Goal: Transaction & Acquisition: Purchase product/service

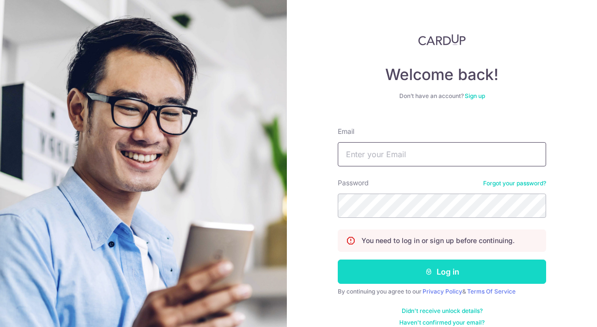
type input "normanfcross@gmail.com"
click at [425, 276] on button "Log in" at bounding box center [442, 271] width 208 height 24
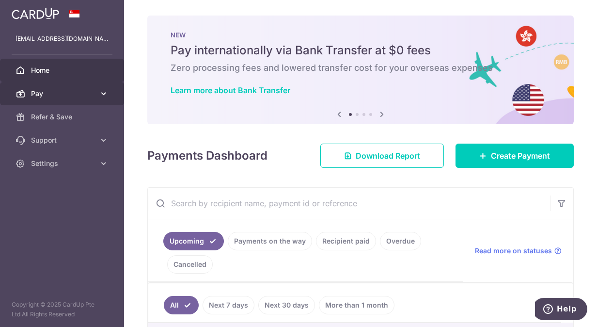
click at [51, 100] on link "Pay" at bounding box center [62, 93] width 124 height 23
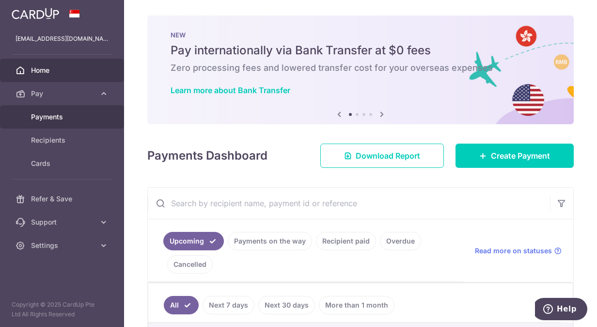
click at [44, 117] on span "Payments" at bounding box center [63, 117] width 64 height 10
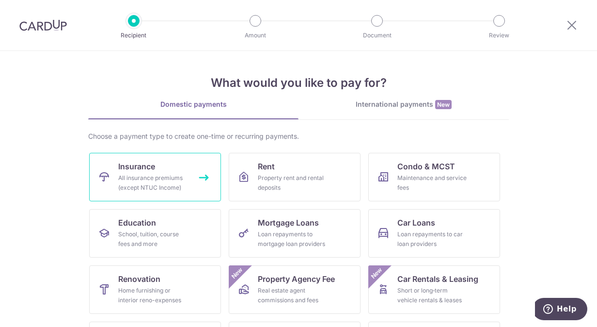
click at [164, 168] on link "Insurance All insurance premiums (except NTUC Income)" at bounding box center [155, 177] width 132 height 48
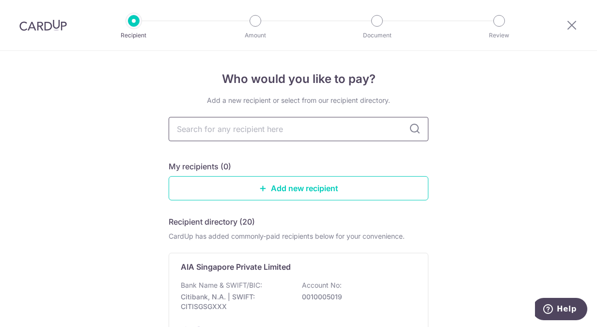
click at [292, 127] on input "text" at bounding box center [299, 129] width 260 height 24
type input "aia"
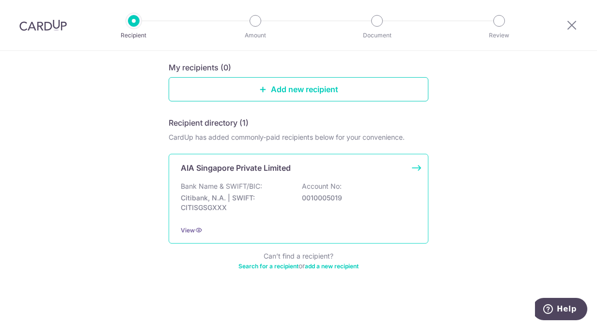
click at [283, 197] on p "Citibank, N.A. | SWIFT: CITISGSGXXX" at bounding box center [235, 202] width 109 height 19
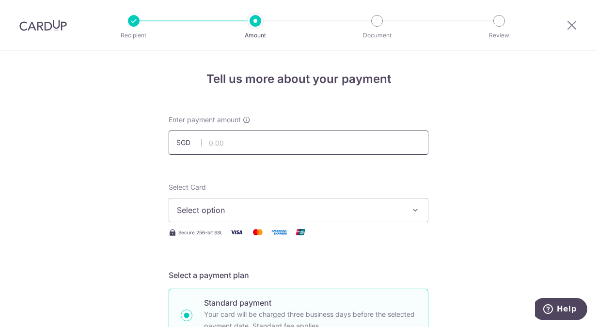
click at [310, 144] on input "text" at bounding box center [299, 142] width 260 height 24
type input "1,050.98"
click at [246, 210] on span "Select option" at bounding box center [290, 210] width 226 height 12
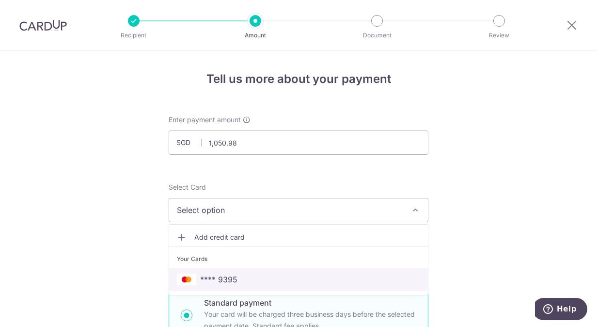
click at [224, 273] on span "**** 9395" at bounding box center [218, 279] width 37 height 12
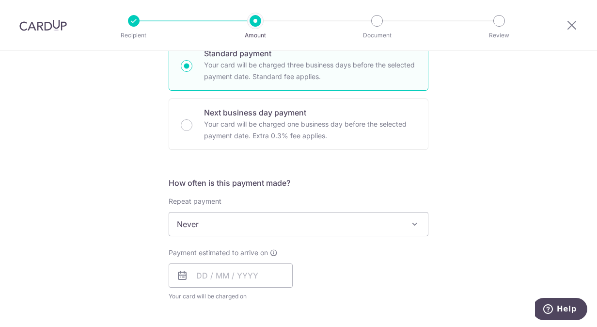
scroll to position [291, 0]
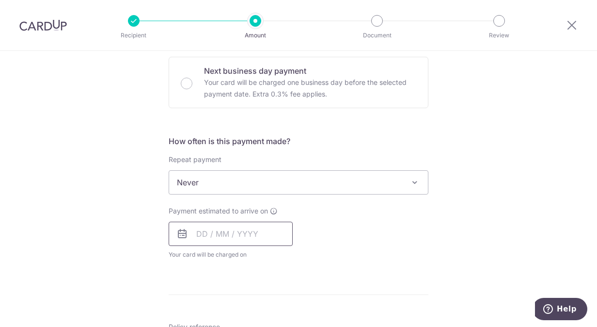
click at [220, 236] on input "text" at bounding box center [231, 233] width 124 height 24
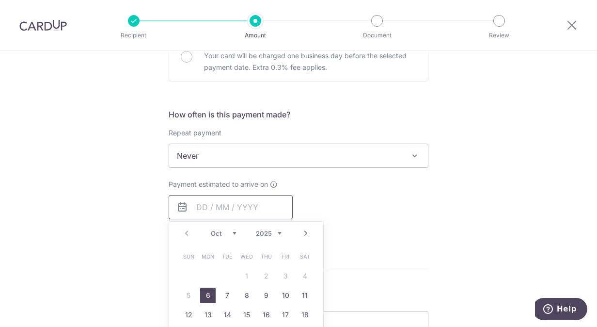
scroll to position [436, 0]
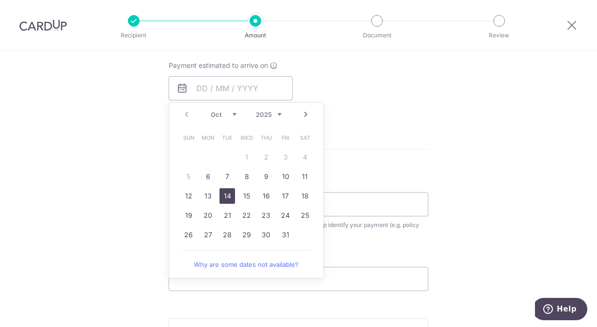
click at [221, 196] on link "14" at bounding box center [227, 196] width 16 height 16
type input "14/10/2025"
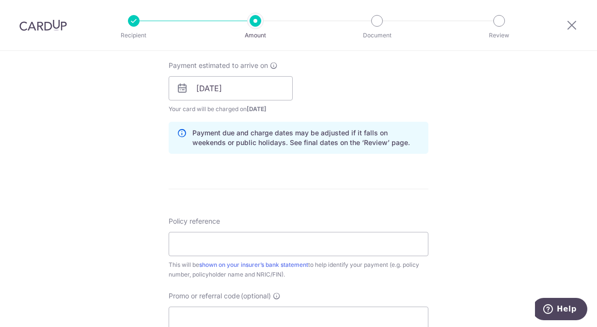
click at [404, 166] on form "Enter payment amount SGD 1,050.98 1050.98 Select Card **** 9395 Add credit card…" at bounding box center [299, 82] width 260 height 807
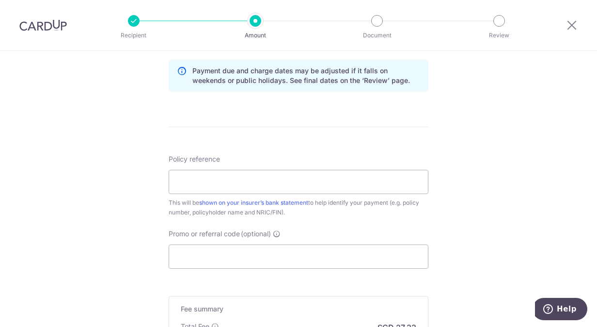
scroll to position [533, 0]
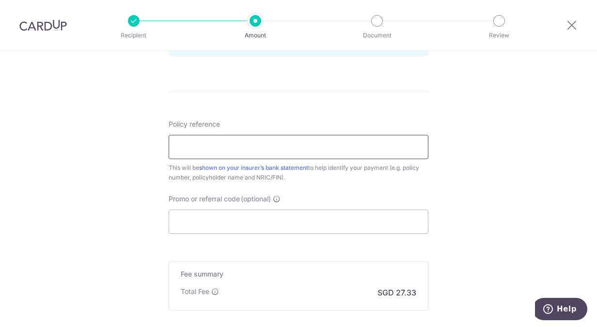
click at [358, 141] on input "Policy reference" at bounding box center [299, 147] width 260 height 24
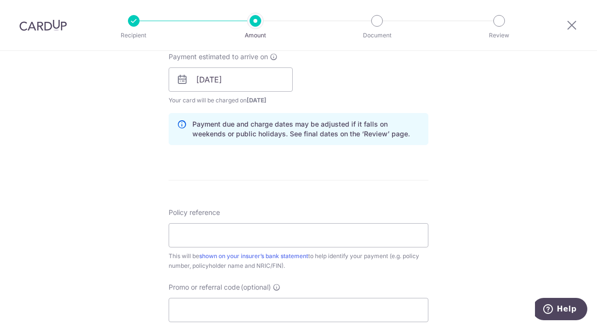
scroll to position [493, 0]
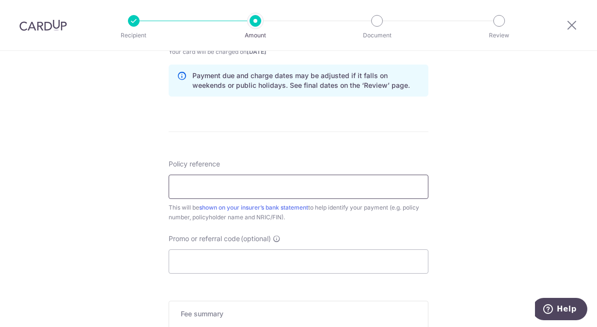
click at [221, 183] on input "Policy reference" at bounding box center [299, 186] width 260 height 24
paste input "H236904310"
paste input "E236904310"
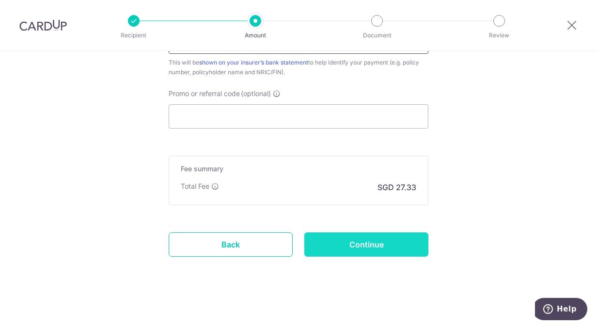
type input "H236904310 and E236904310"
click at [368, 245] on input "Continue" at bounding box center [366, 244] width 124 height 24
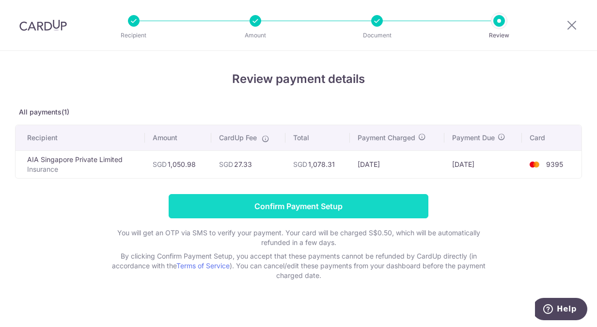
click at [373, 205] on input "Confirm Payment Setup" at bounding box center [299, 206] width 260 height 24
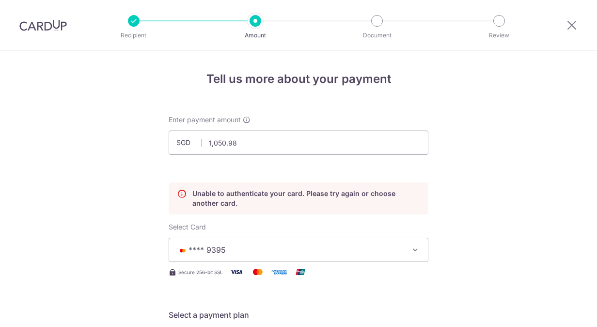
scroll to position [131, 0]
